Goal: Task Accomplishment & Management: Complete application form

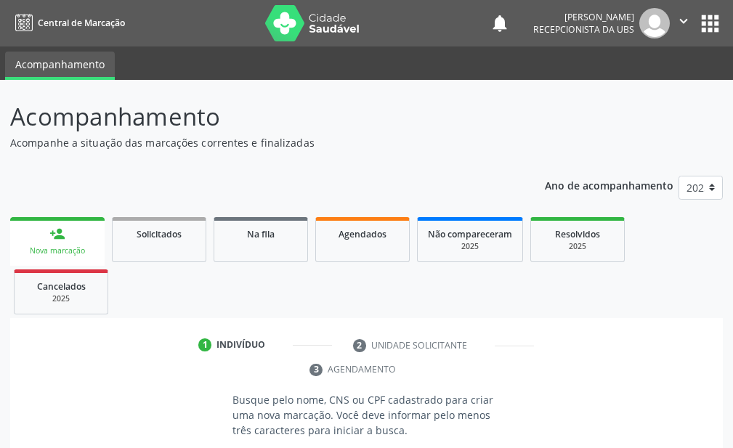
click at [70, 253] on div "Nova marcação" at bounding box center [57, 251] width 74 height 11
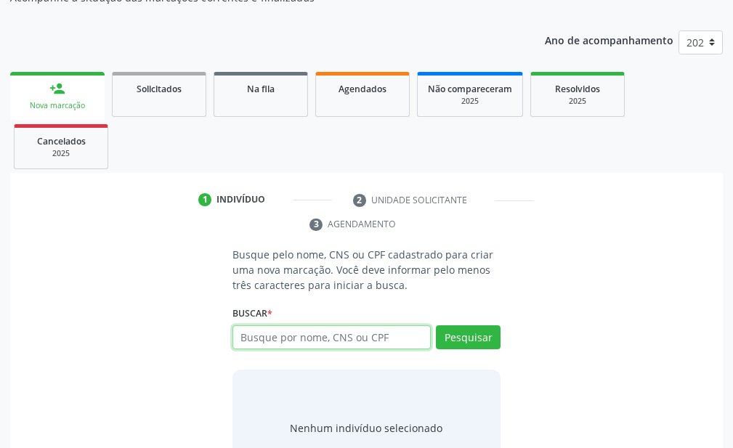
click at [304, 341] on input "text" at bounding box center [331, 337] width 198 height 25
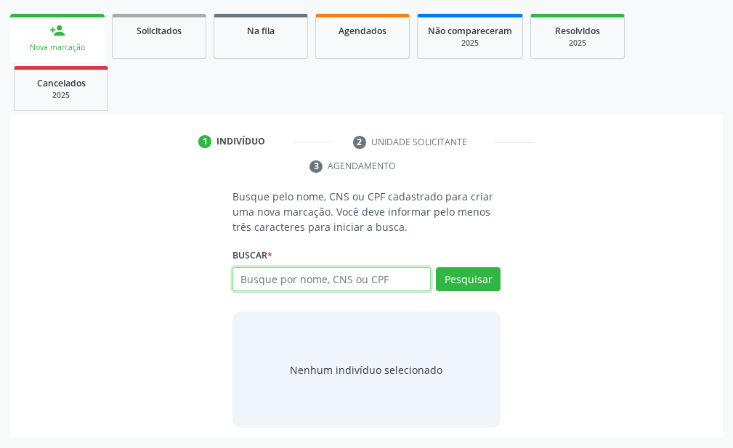
click at [317, 274] on input "text" at bounding box center [331, 279] width 198 height 25
type input "[PERSON_NAME]"
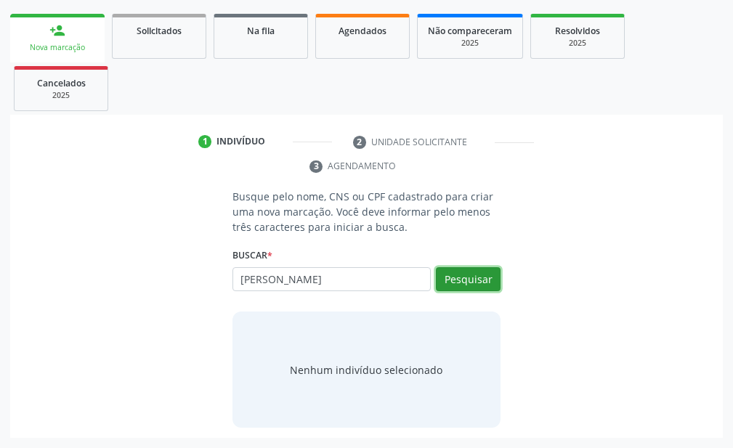
click at [478, 272] on button "Pesquisar" at bounding box center [468, 279] width 65 height 25
type input "[PERSON_NAME]"
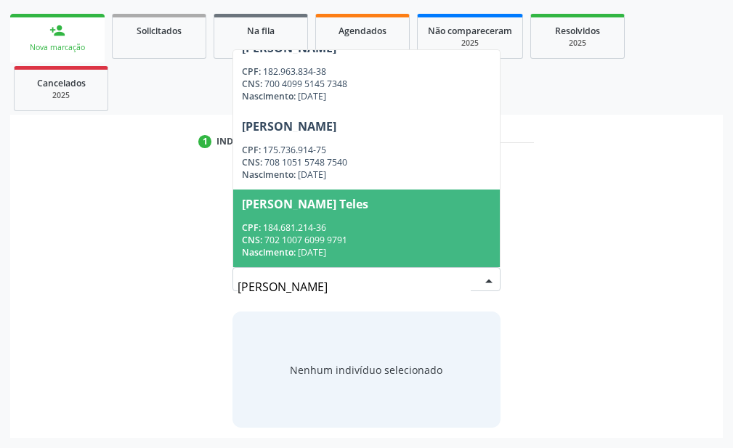
scroll to position [178, 0]
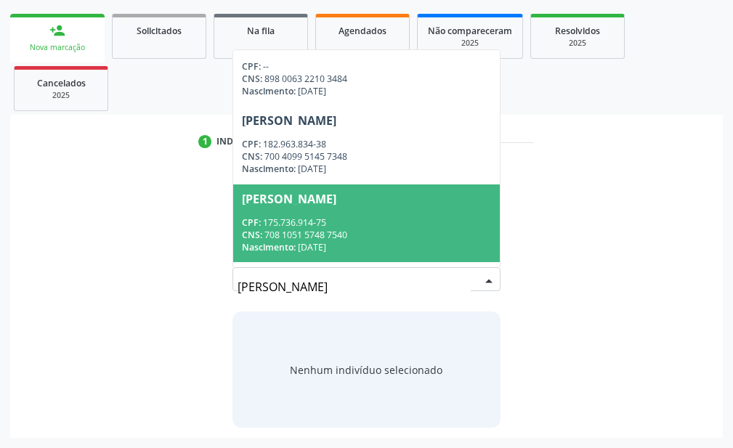
click at [360, 213] on span "[PERSON_NAME] CPF: 175.736.914-75 CNS: 708 1051 5748 7540 Nascimento: [DATE]" at bounding box center [366, 224] width 267 height 78
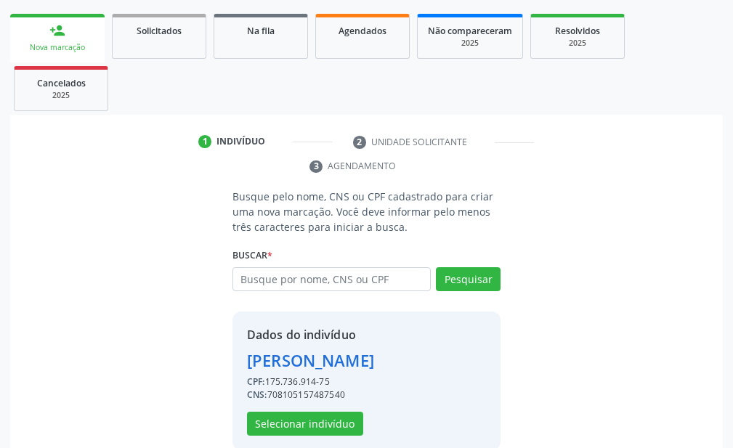
scroll to position [226, 0]
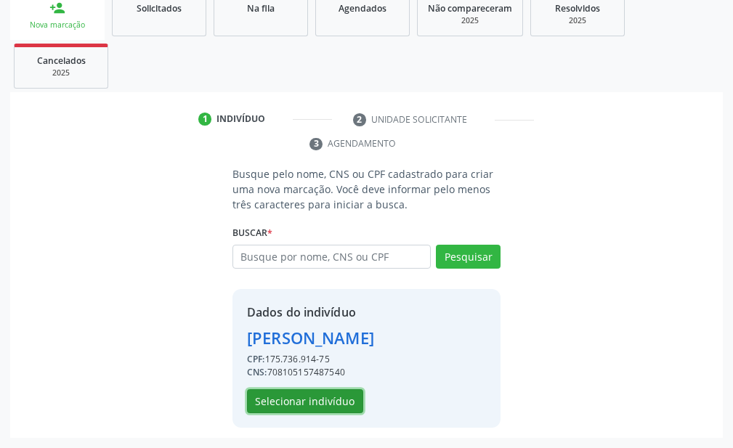
click at [328, 395] on button "Selecionar indivíduo" at bounding box center [305, 401] width 116 height 25
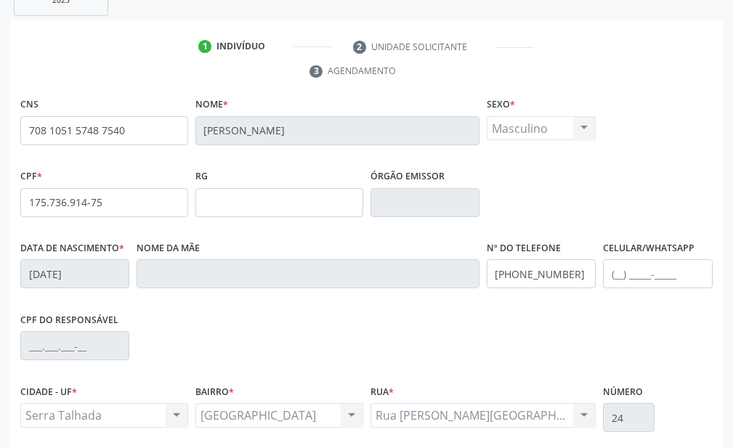
scroll to position [416, 0]
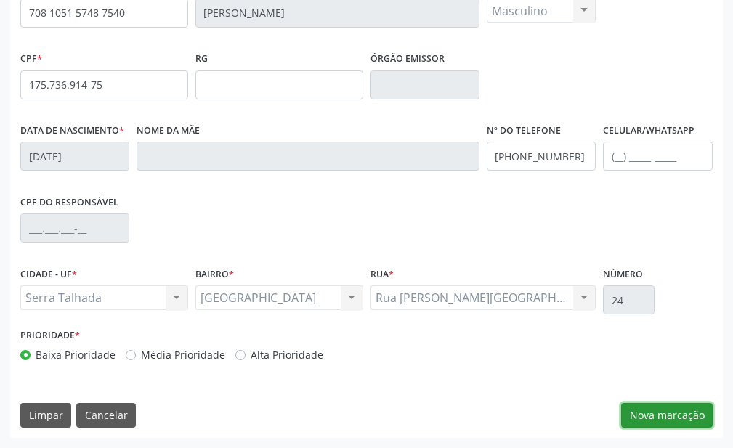
click at [695, 426] on button "Nova marcação" at bounding box center [667, 415] width 92 height 25
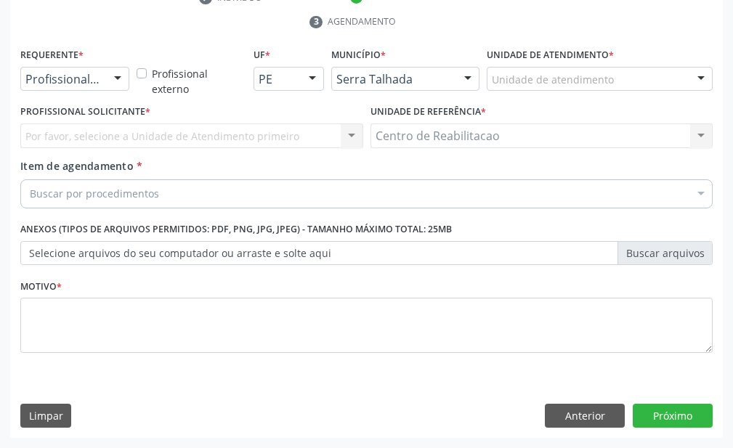
scroll to position [203, 0]
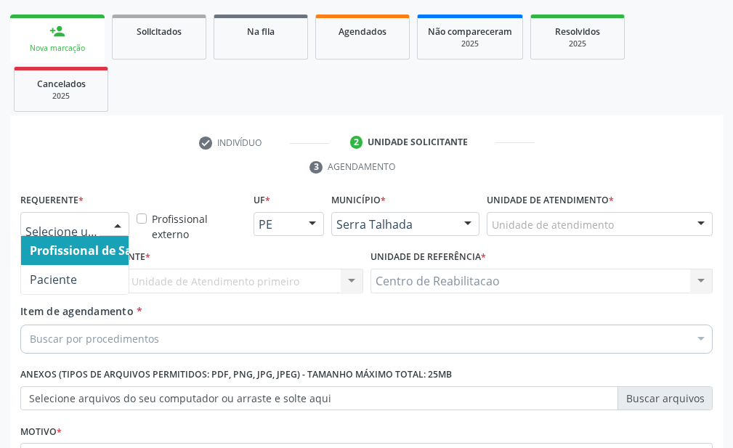
click at [105, 218] on div "Profissional de Saúde Paciente Nenhum resultado encontrado para: " " Não há nen…" at bounding box center [74, 224] width 109 height 25
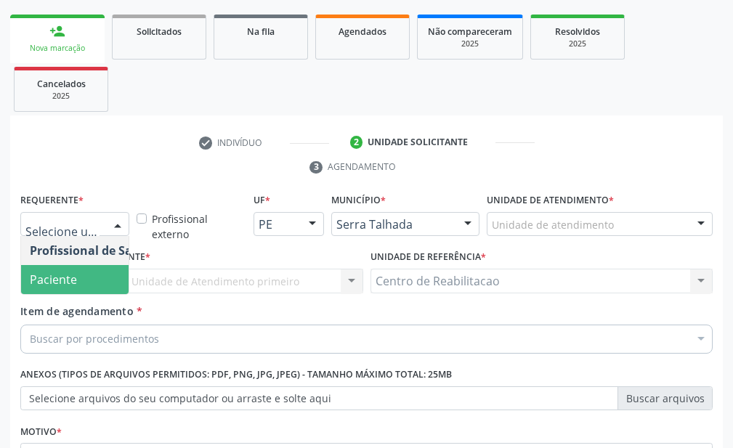
click at [56, 278] on span "Paciente" at bounding box center [53, 280] width 47 height 16
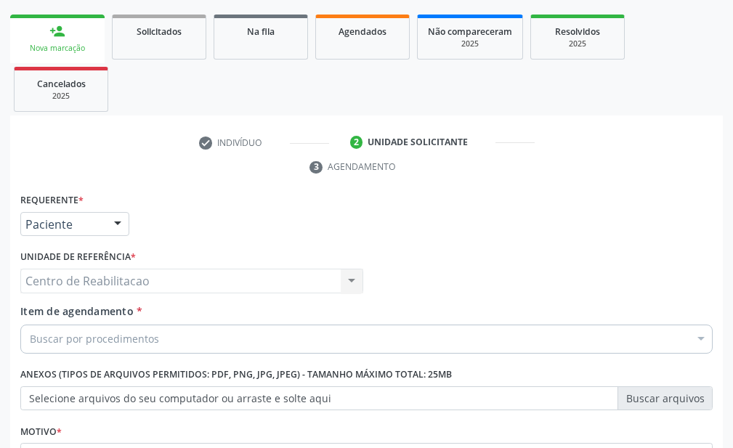
scroll to position [348, 0]
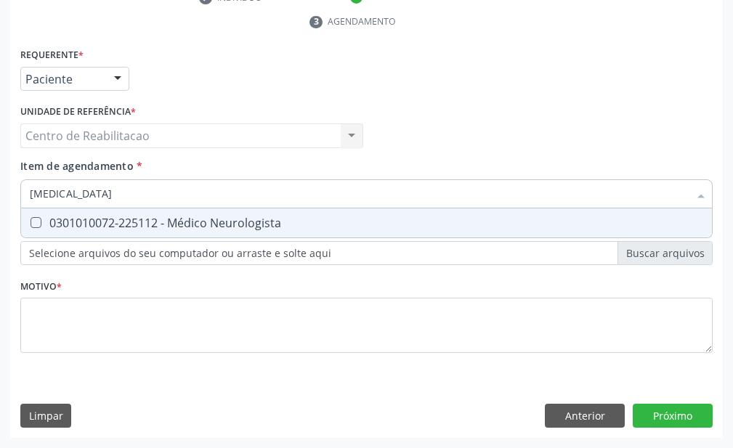
type input "neurologista"
click at [39, 224] on Neurologista at bounding box center [36, 222] width 11 height 11
click at [31, 224] on Neurologista "checkbox" at bounding box center [25, 222] width 9 height 9
checkbox Neurologista "true"
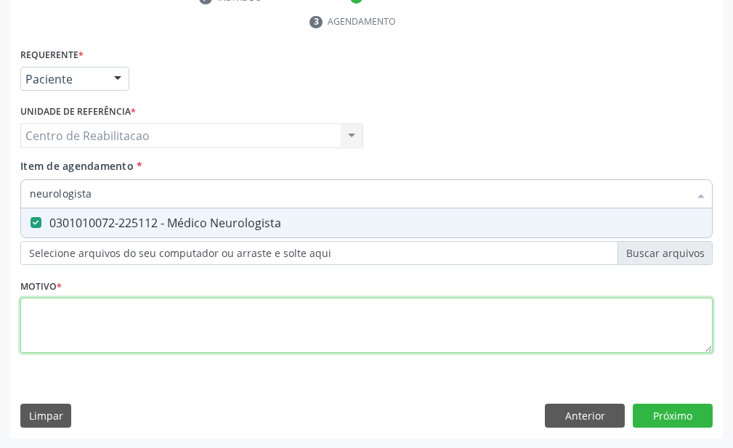
click at [149, 336] on div "Requerente * Paciente Profissional de Saúde Paciente Nenhum resultado encontrad…" at bounding box center [366, 208] width 692 height 329
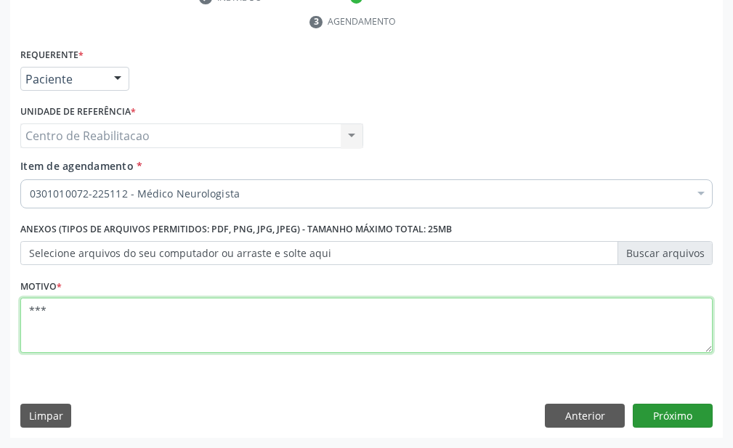
type textarea "***"
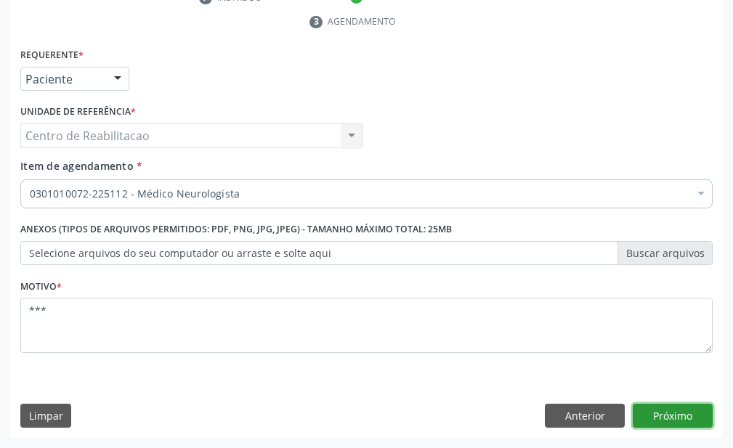
click at [654, 410] on button "Próximo" at bounding box center [673, 416] width 80 height 25
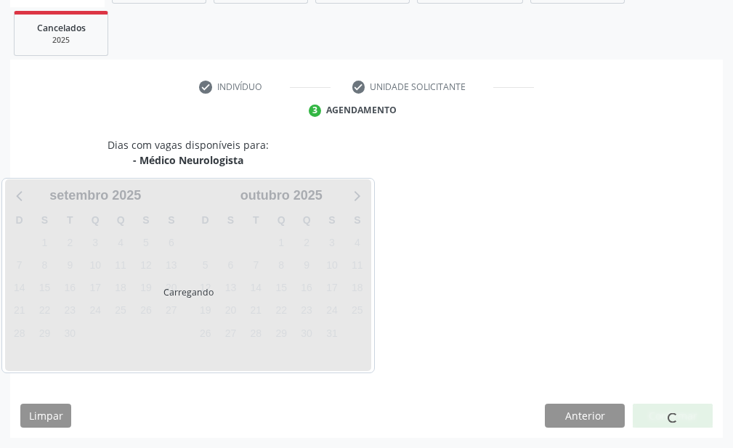
scroll to position [259, 0]
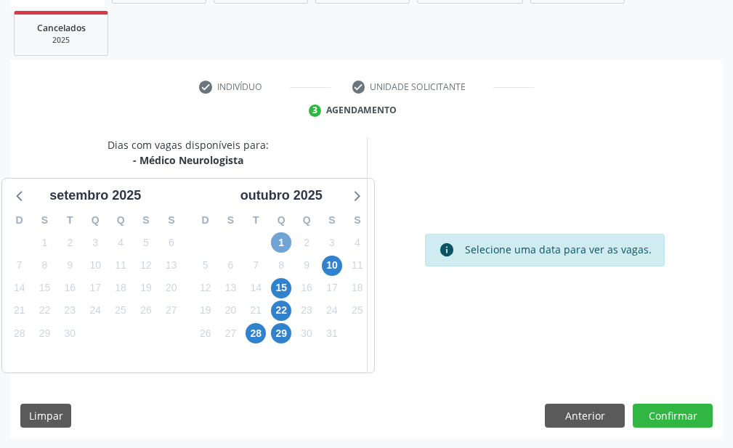
click at [287, 243] on span "1" at bounding box center [281, 242] width 20 height 20
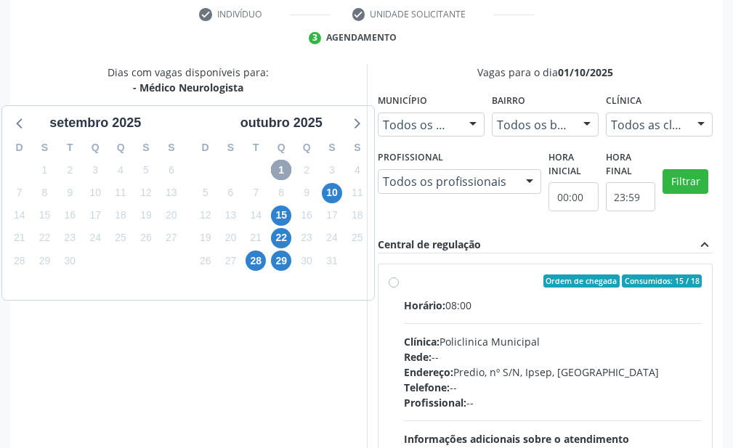
scroll to position [73, 0]
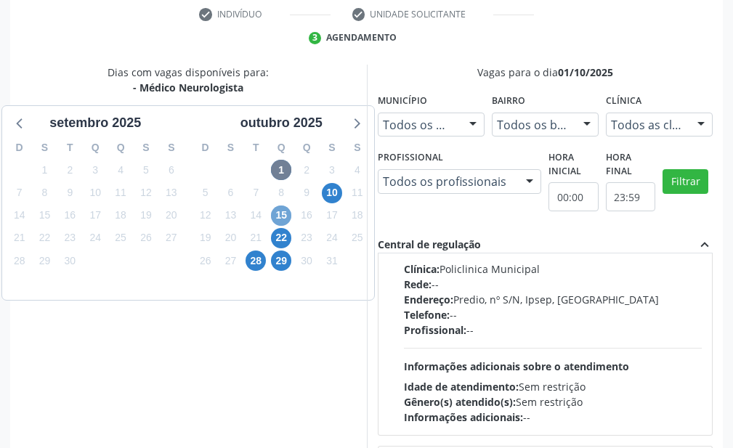
click at [283, 222] on span "15" at bounding box center [281, 216] width 20 height 20
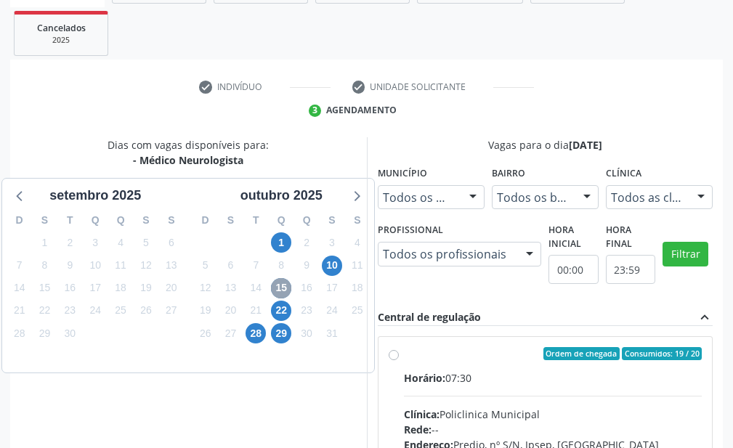
scroll to position [331, 0]
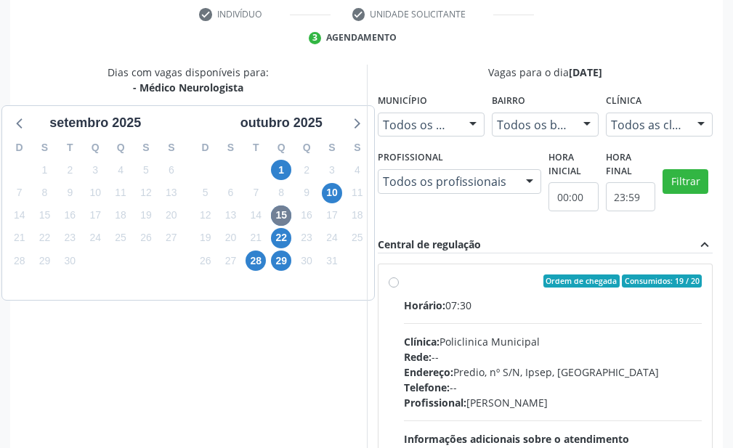
click at [343, 193] on div "10" at bounding box center [332, 193] width 25 height 23
click at [341, 193] on span "10" at bounding box center [332, 193] width 20 height 20
click at [284, 171] on span "1" at bounding box center [281, 170] width 20 height 20
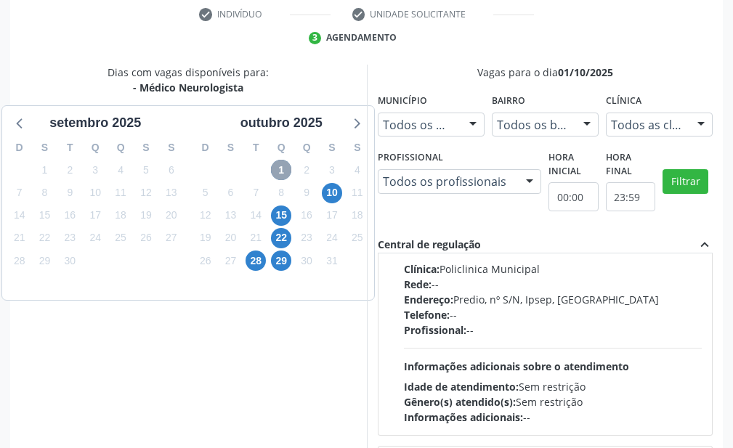
scroll to position [0, 0]
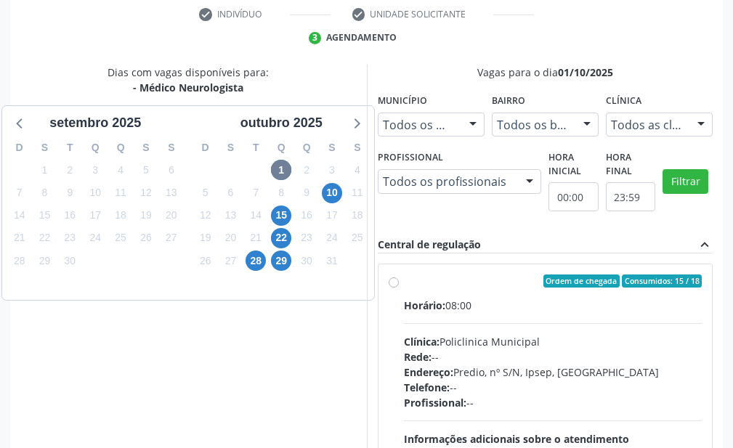
click at [404, 282] on label "Ordem de chegada Consumidos: 15 / 18 Horário: 08:00 Clínica: Policlinica Munici…" at bounding box center [553, 386] width 299 height 223
click at [392, 282] on input "Ordem de chegada Consumidos: 15 / 18 Horário: 08:00 Clínica: Policlinica Munici…" at bounding box center [394, 281] width 10 height 13
radio input "true"
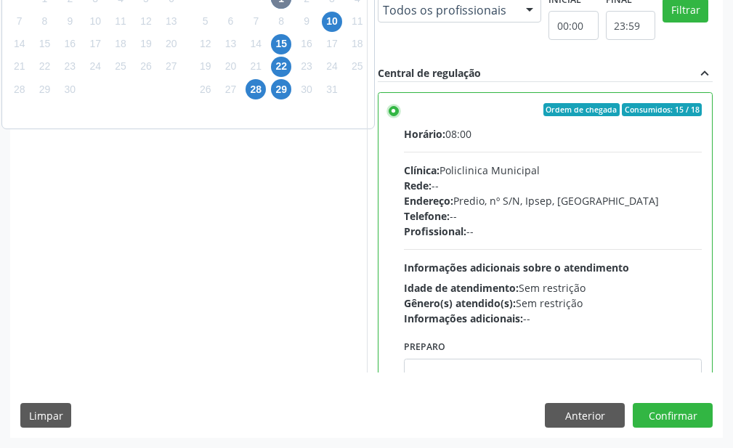
scroll to position [218, 0]
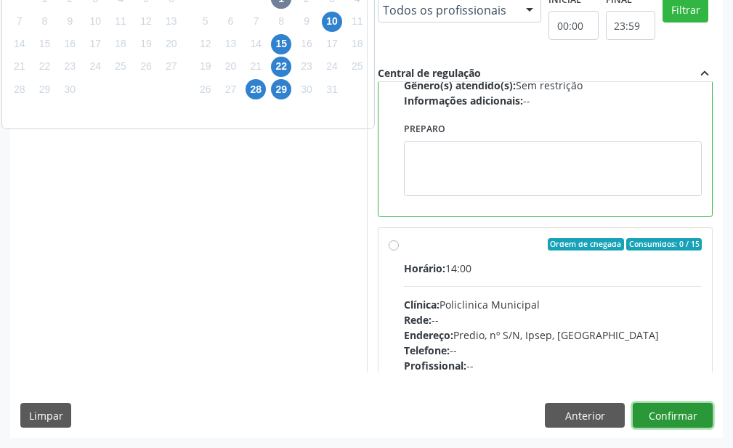
click at [677, 410] on button "Confirmar" at bounding box center [673, 415] width 80 height 25
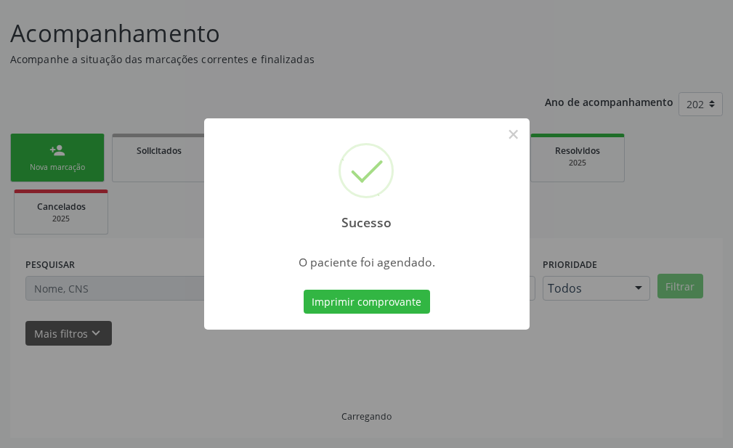
scroll to position [84, 0]
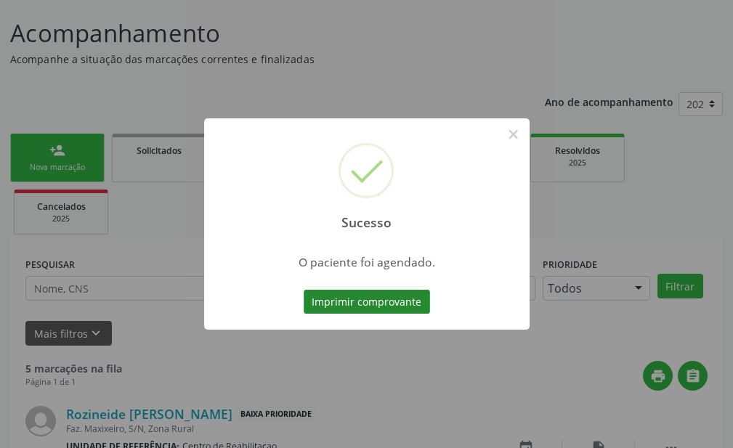
click at [367, 304] on button "Imprimir comprovante" at bounding box center [367, 302] width 126 height 25
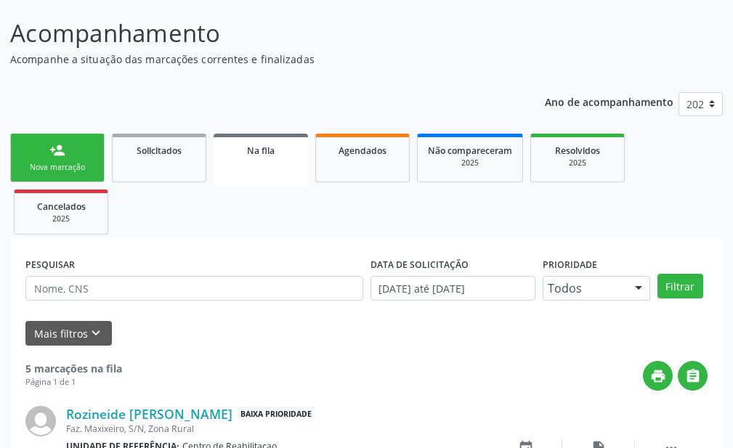
click at [60, 158] on link "person_add Nova marcação" at bounding box center [57, 158] width 94 height 49
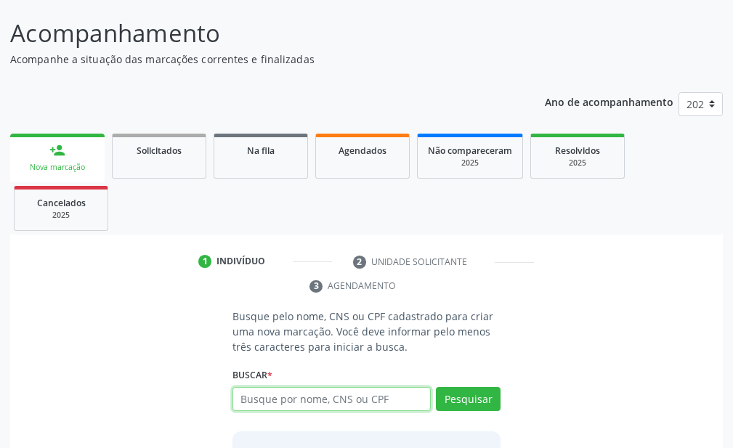
click at [280, 396] on input "text" at bounding box center [331, 399] width 198 height 25
type input "706808789839621"
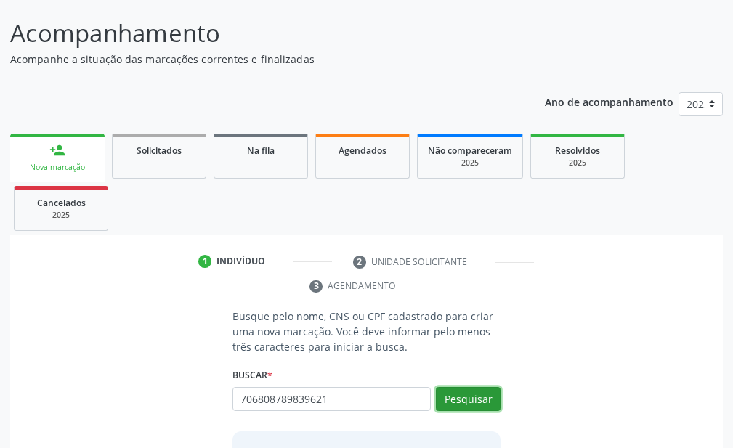
click at [476, 398] on button "Pesquisar" at bounding box center [468, 399] width 65 height 25
type input "706808789839621"
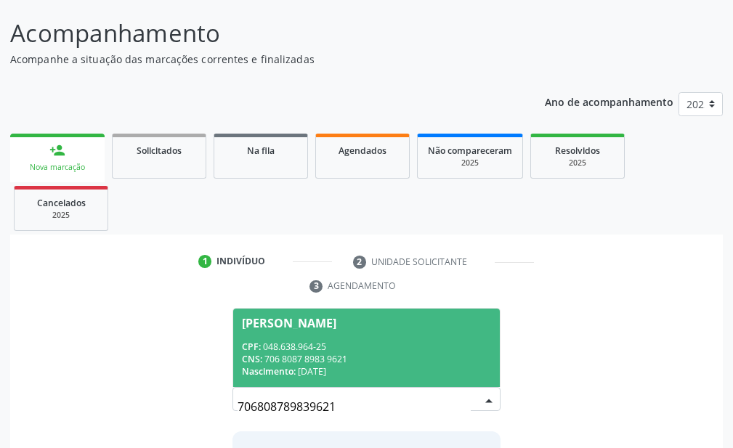
click at [392, 344] on div "CPF: 048.638.964-25" at bounding box center [366, 347] width 249 height 12
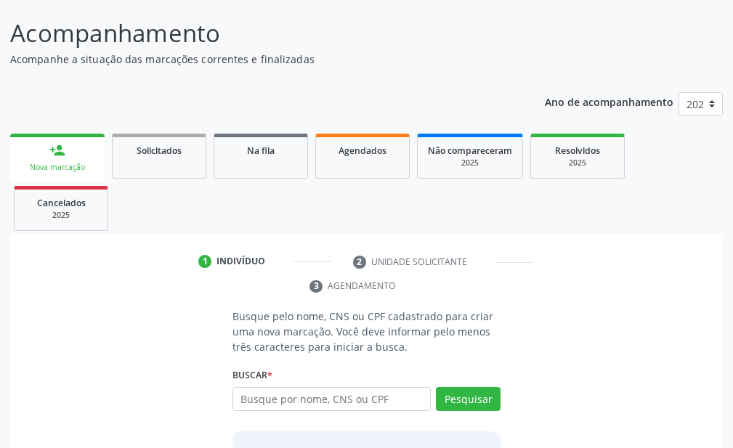
scroll to position [226, 0]
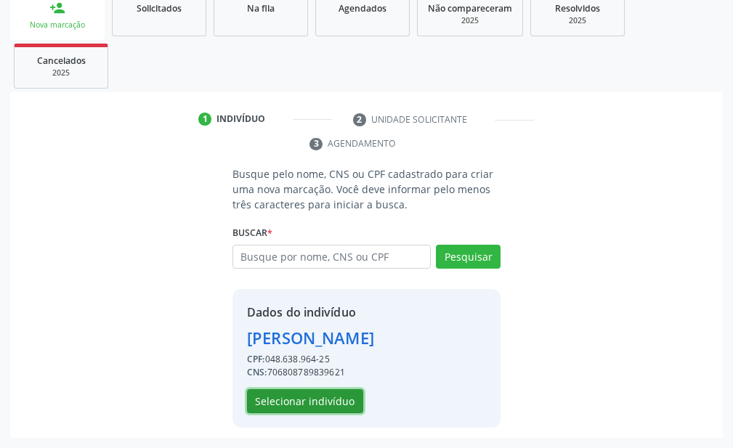
click at [320, 404] on button "Selecionar indivíduo" at bounding box center [305, 401] width 116 height 25
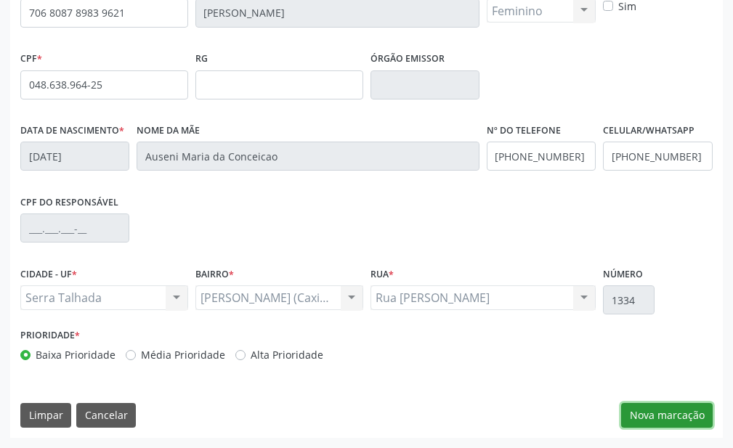
click at [690, 416] on button "Nova marcação" at bounding box center [667, 415] width 92 height 25
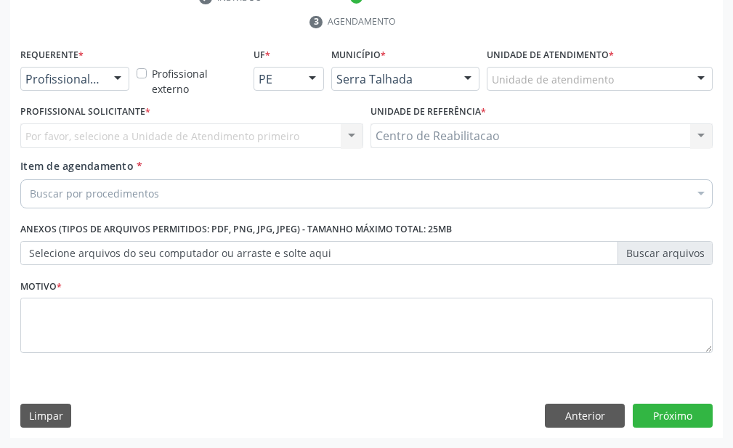
scroll to position [348, 0]
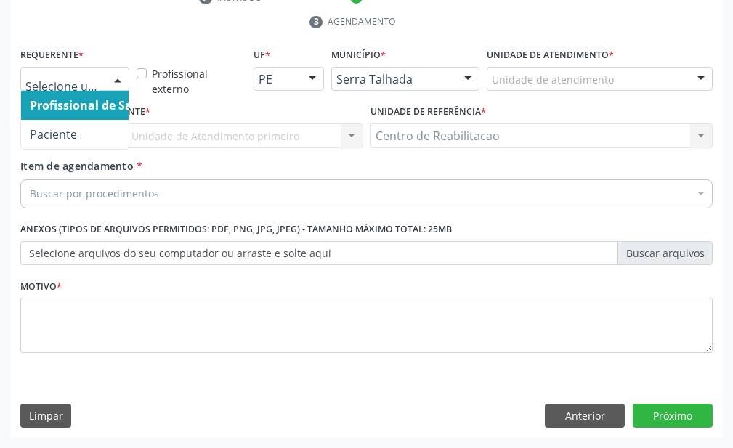
click at [102, 78] on div at bounding box center [74, 79] width 109 height 25
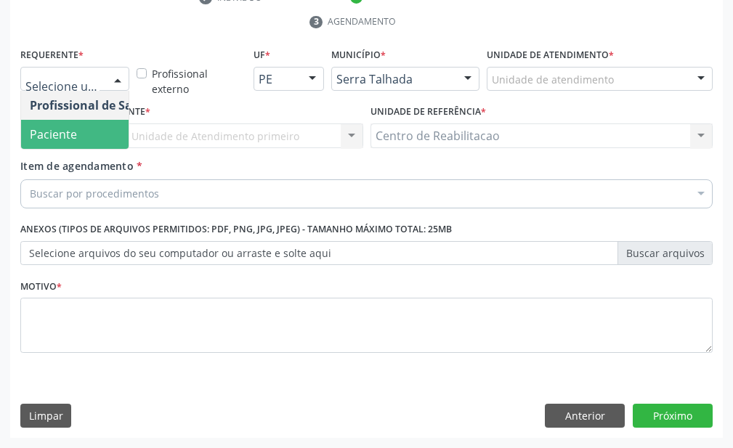
click at [57, 137] on span "Paciente" at bounding box center [53, 134] width 47 height 16
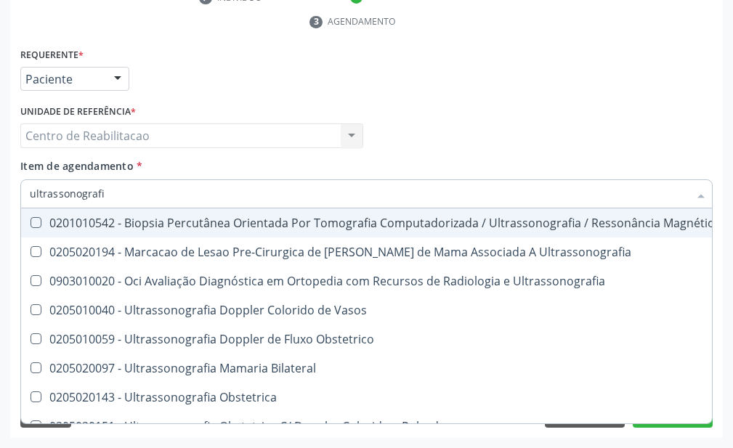
type input "ultrassonografia"
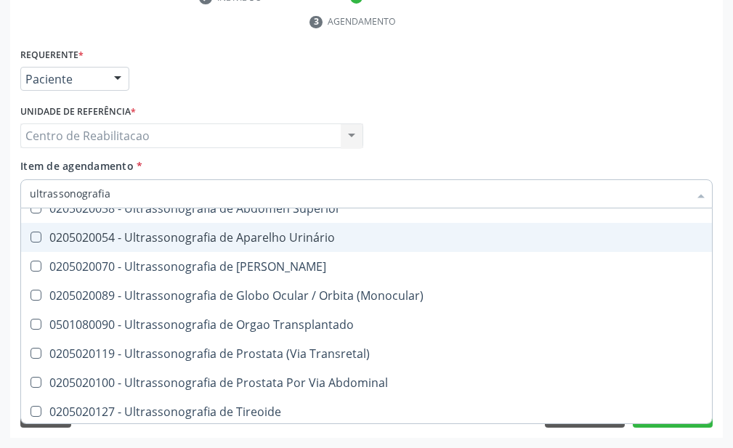
scroll to position [406, 0]
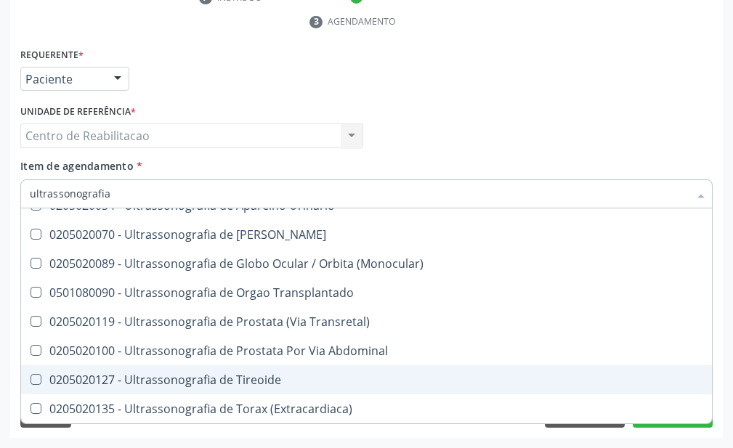
click at [38, 374] on Tireoide at bounding box center [36, 379] width 11 height 11
click at [31, 375] on Tireoide "checkbox" at bounding box center [25, 379] width 9 height 9
checkbox Tireoide "true"
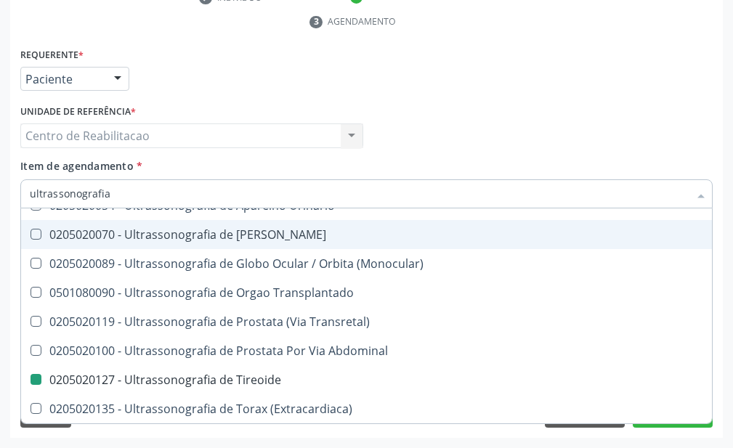
click at [471, 81] on div "Requerente * Paciente Profissional de Saúde Paciente Nenhum resultado encontrad…" at bounding box center [367, 72] width 700 height 57
checkbox Ultrassonografia "true"
checkbox Tireoide "false"
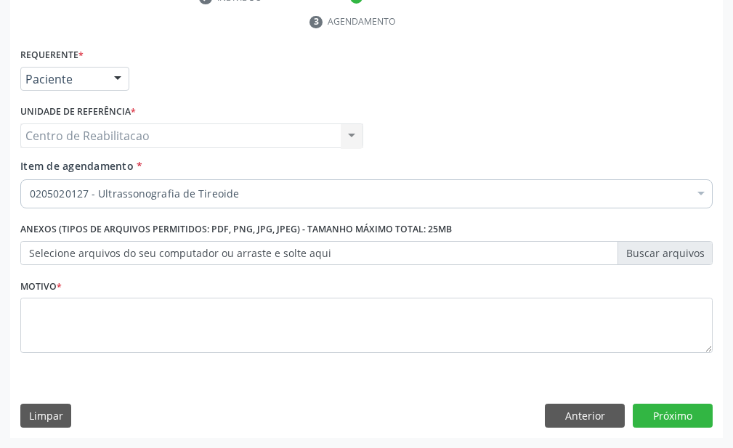
scroll to position [0, 0]
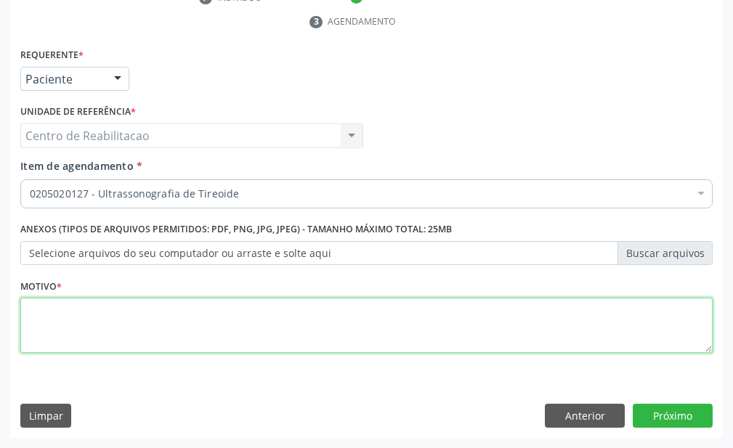
click at [199, 318] on textarea at bounding box center [366, 325] width 692 height 55
type textarea "***"
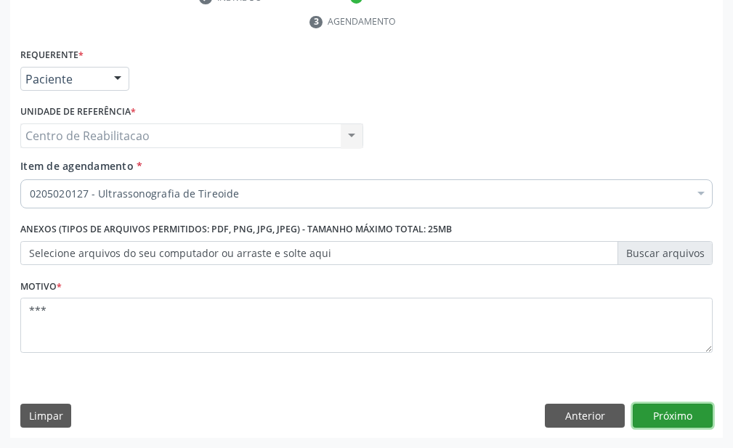
click at [643, 420] on button "Próximo" at bounding box center [673, 416] width 80 height 25
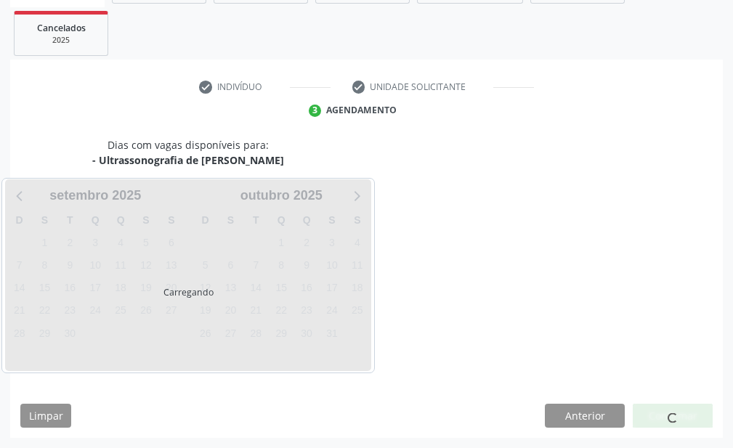
scroll to position [259, 0]
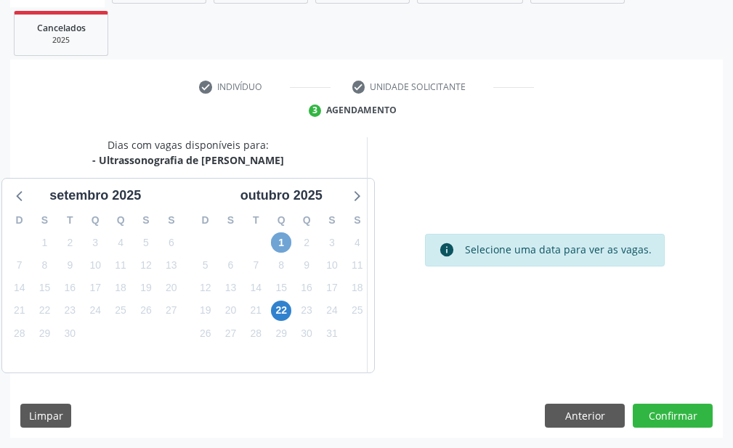
click at [279, 249] on span "1" at bounding box center [281, 242] width 20 height 20
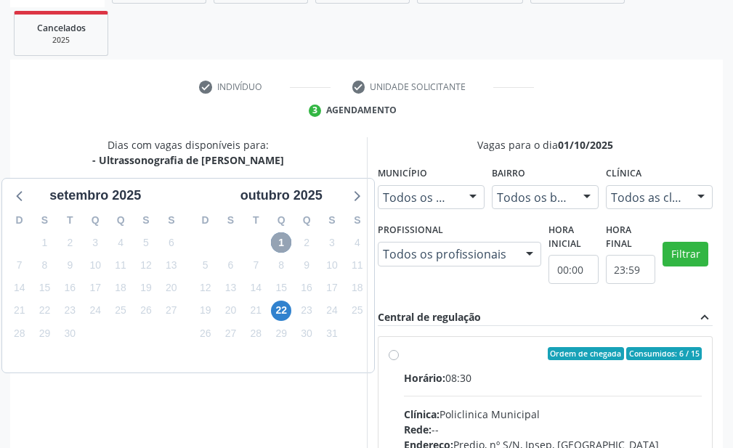
scroll to position [331, 0]
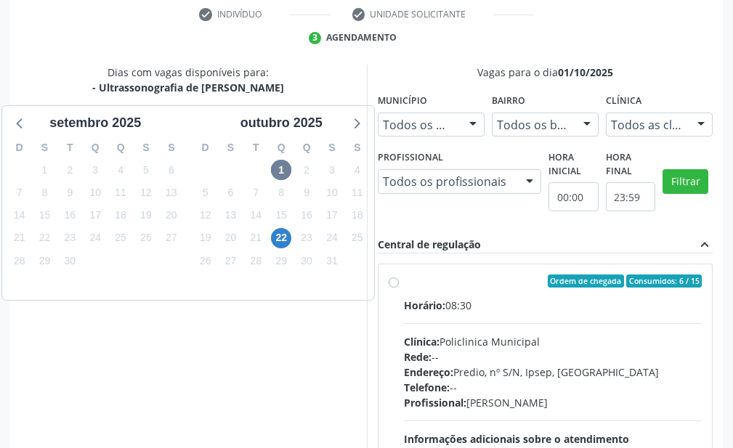
click at [389, 289] on div "Ordem de chegada Consumidos: 6 / 15 Horário: 08:30 Clínica: Policlinica Municip…" at bounding box center [546, 386] width 314 height 223
radio input "true"
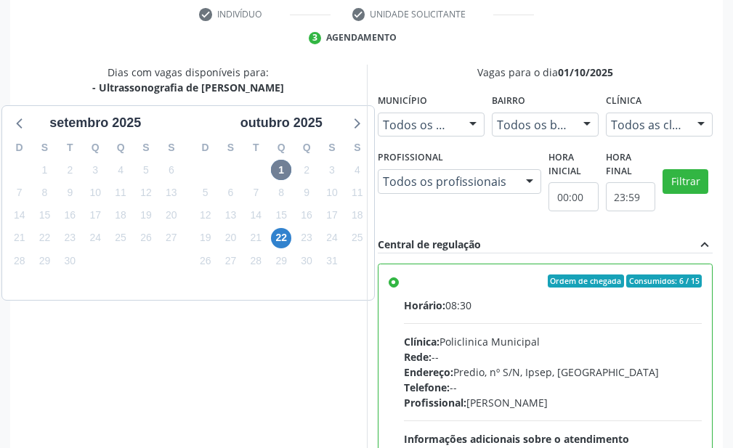
scroll to position [503, 0]
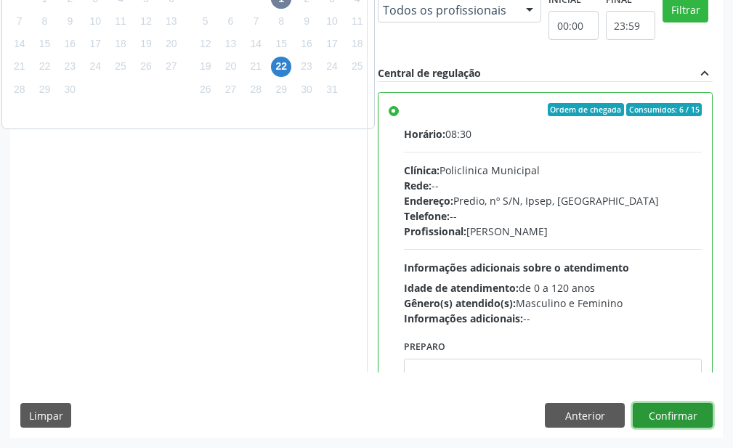
click at [681, 408] on button "Confirmar" at bounding box center [673, 415] width 80 height 25
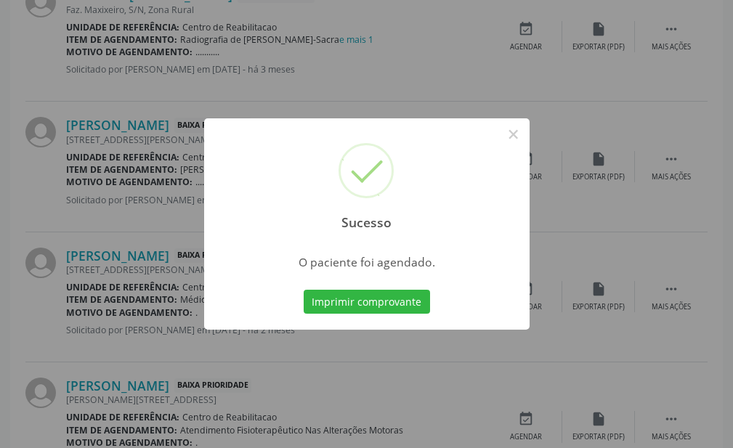
scroll to position [84, 0]
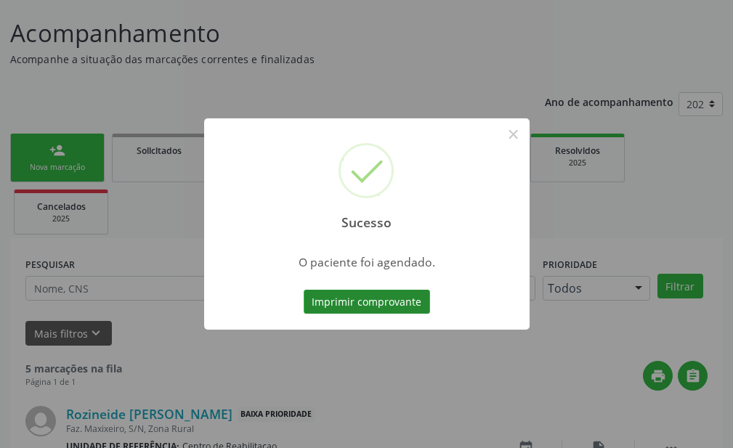
click at [373, 300] on button "Imprimir comprovante" at bounding box center [367, 302] width 126 height 25
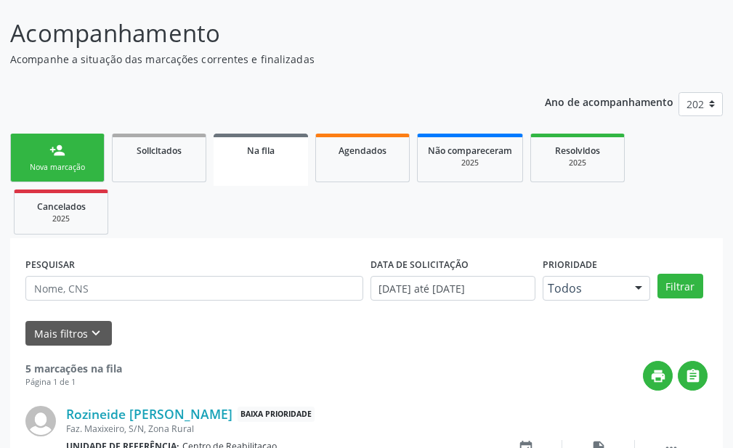
click at [42, 163] on div "Nova marcação" at bounding box center [57, 167] width 73 height 11
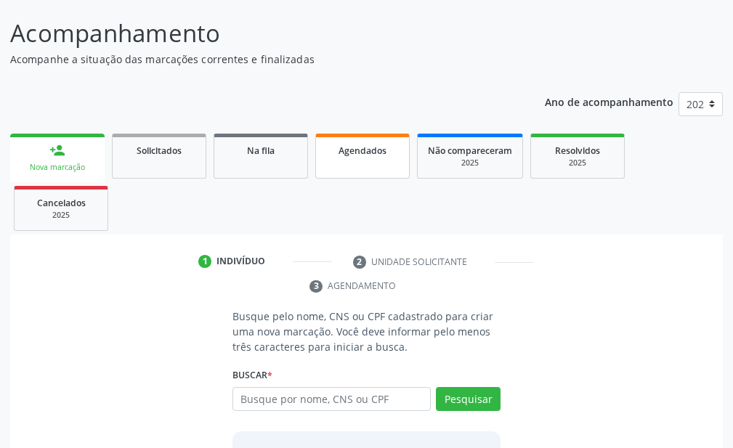
click at [361, 158] on link "Agendados" at bounding box center [362, 156] width 94 height 45
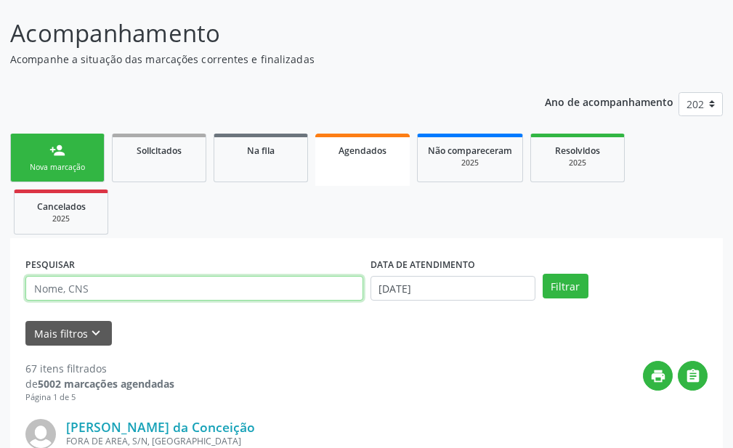
click at [178, 291] on input "text" at bounding box center [194, 288] width 338 height 25
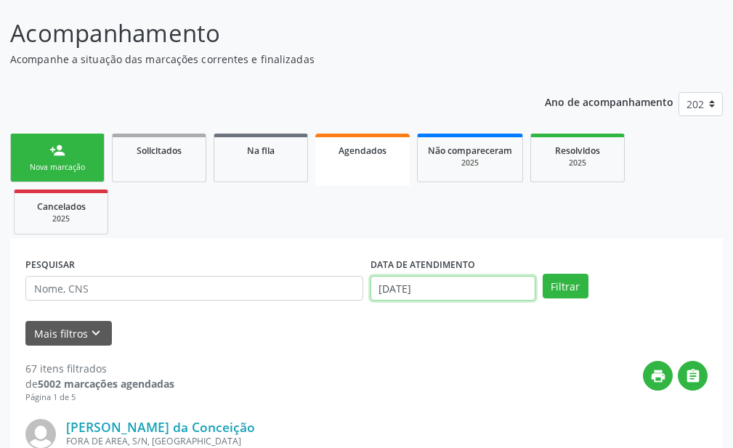
click at [512, 294] on input "[DATE]" at bounding box center [453, 288] width 165 height 25
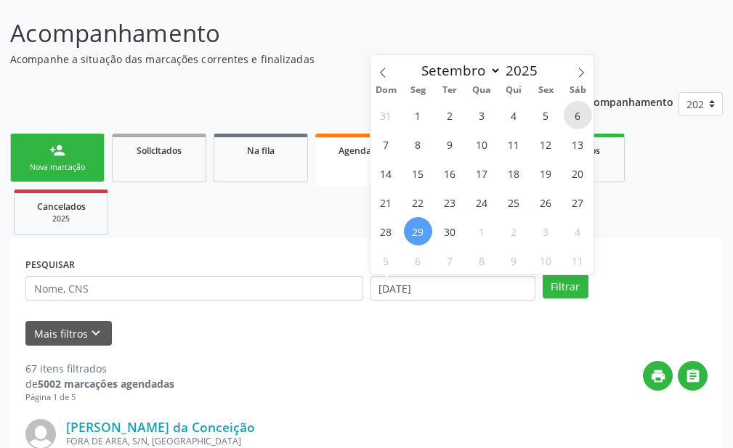
click at [578, 116] on span "6" at bounding box center [578, 115] width 28 height 28
type input "[DATE]"
click at [588, 74] on span at bounding box center [581, 67] width 25 height 25
select select "9"
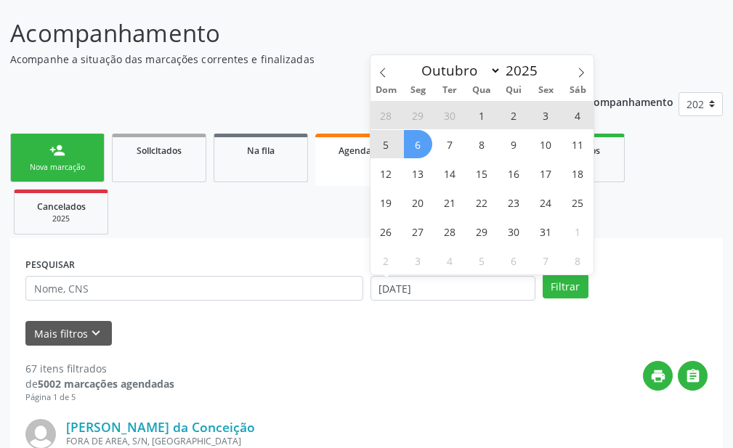
click at [410, 146] on span "6" at bounding box center [418, 144] width 28 height 28
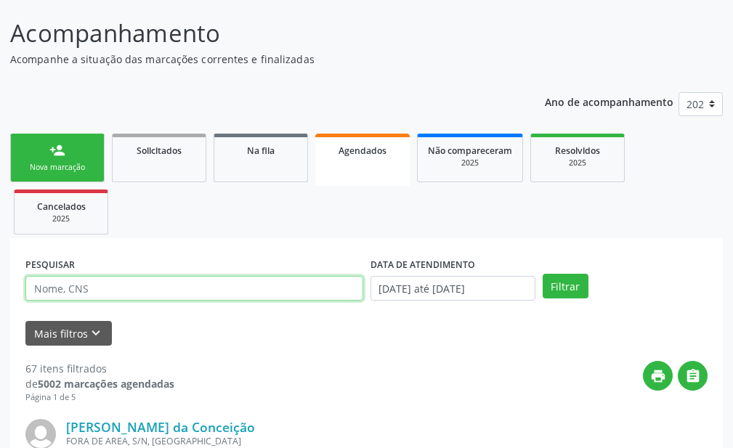
click at [195, 296] on input "text" at bounding box center [194, 288] width 338 height 25
type input "[PERSON_NAME]"
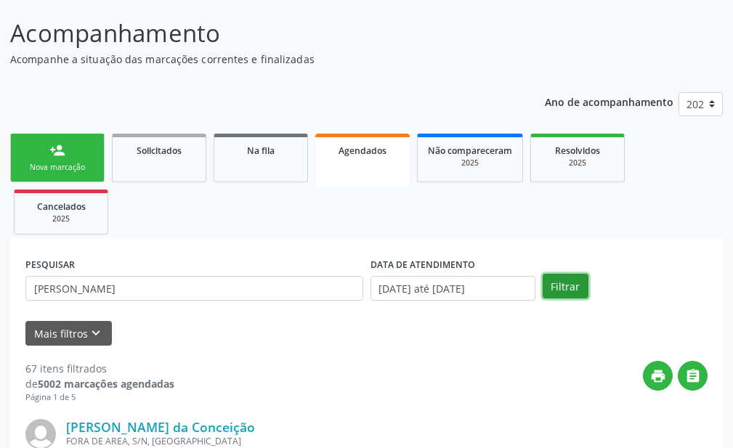
click at [554, 281] on button "Filtrar" at bounding box center [566, 286] width 46 height 25
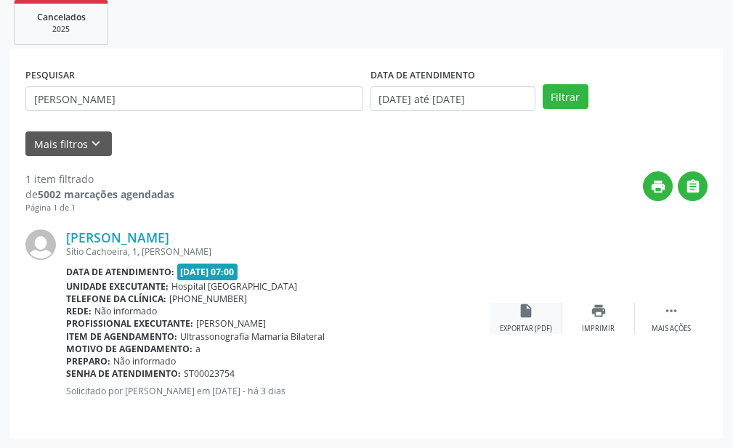
click at [543, 322] on div "insert_drive_file Exportar (PDF)" at bounding box center [526, 318] width 73 height 31
click at [618, 329] on div "print Imprimir" at bounding box center [598, 318] width 73 height 31
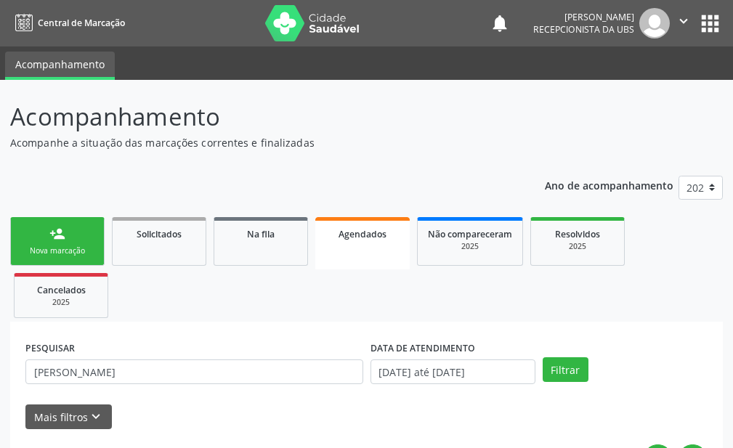
click at [57, 225] on link "person_add Nova marcação" at bounding box center [57, 241] width 94 height 49
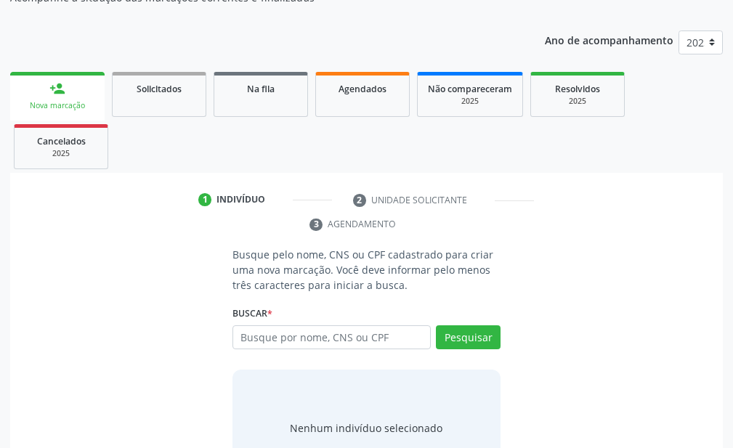
scroll to position [203, 0]
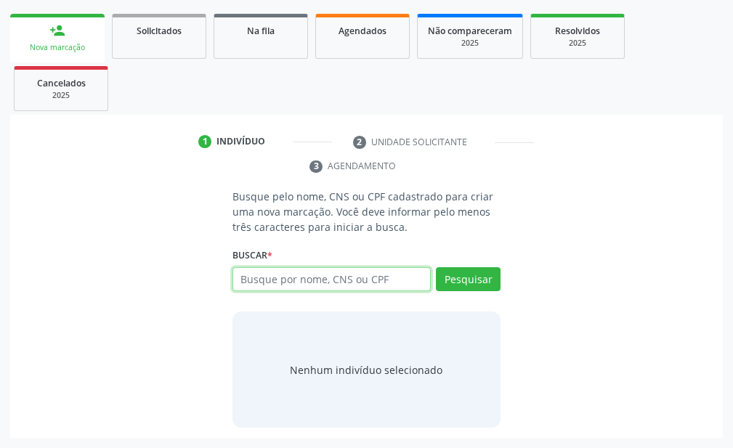
click at [371, 288] on input "text" at bounding box center [331, 279] width 198 height 25
type input "898006166386747"
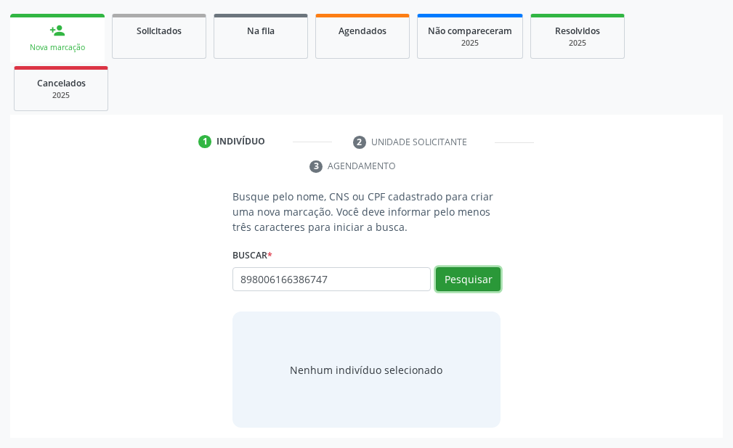
click at [487, 283] on button "Pesquisar" at bounding box center [468, 279] width 65 height 25
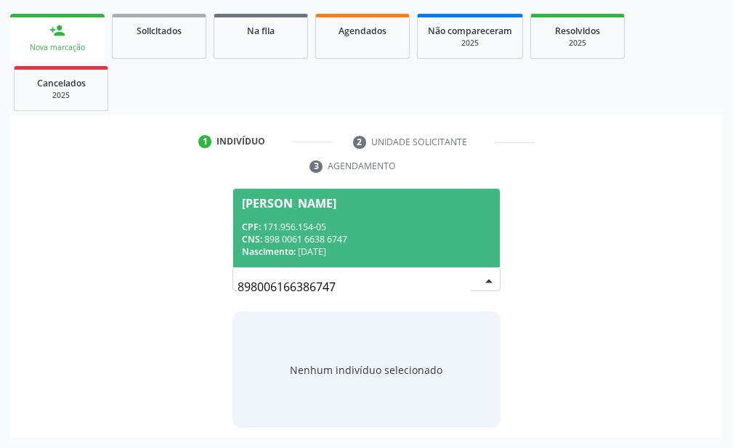
click at [279, 224] on div "CPF: 171.956.154-05" at bounding box center [366, 227] width 249 height 12
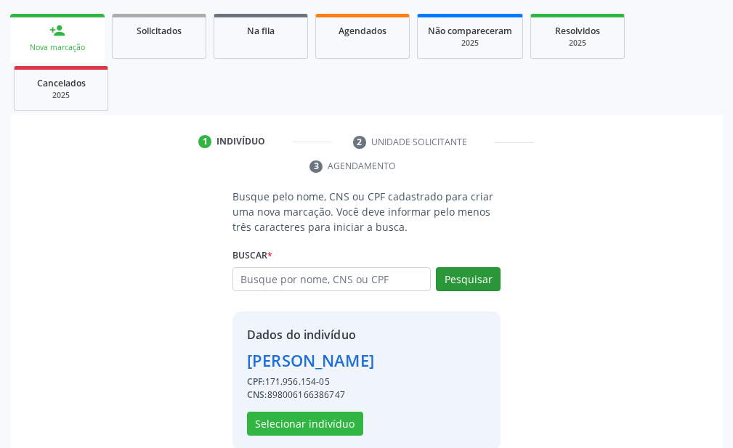
scroll to position [226, 0]
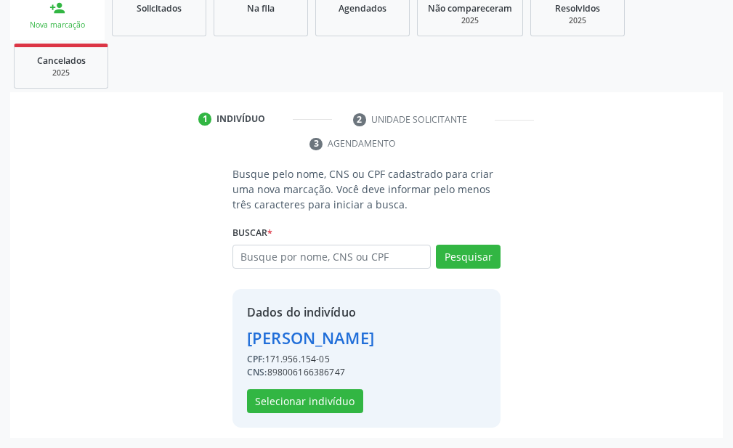
drag, startPoint x: 270, startPoint y: 373, endPoint x: 365, endPoint y: 371, distance: 95.2
click at [365, 371] on div "CNS: 898006166386747" at bounding box center [310, 372] width 127 height 13
copy div "898006166386747"
drag, startPoint x: 458, startPoint y: 339, endPoint x: 211, endPoint y: 338, distance: 247.0
click at [211, 338] on div "Busque pelo nome, CNS ou CPF cadastrado para criar uma nova marcação. Você deve…" at bounding box center [366, 297] width 692 height 262
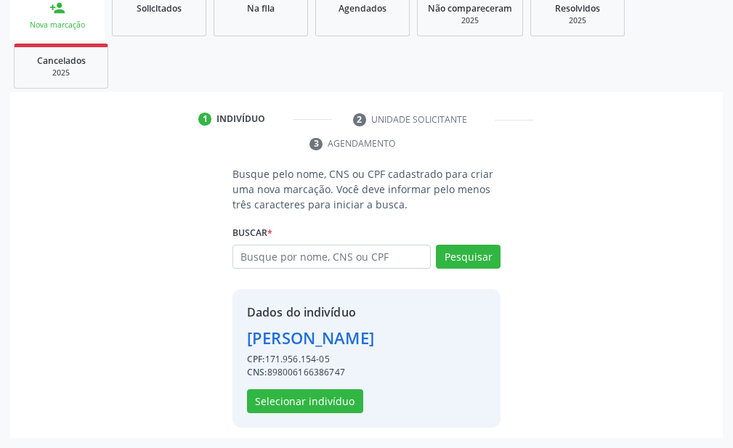
copy div "[PERSON_NAME]"
